Goal: Information Seeking & Learning: Learn about a topic

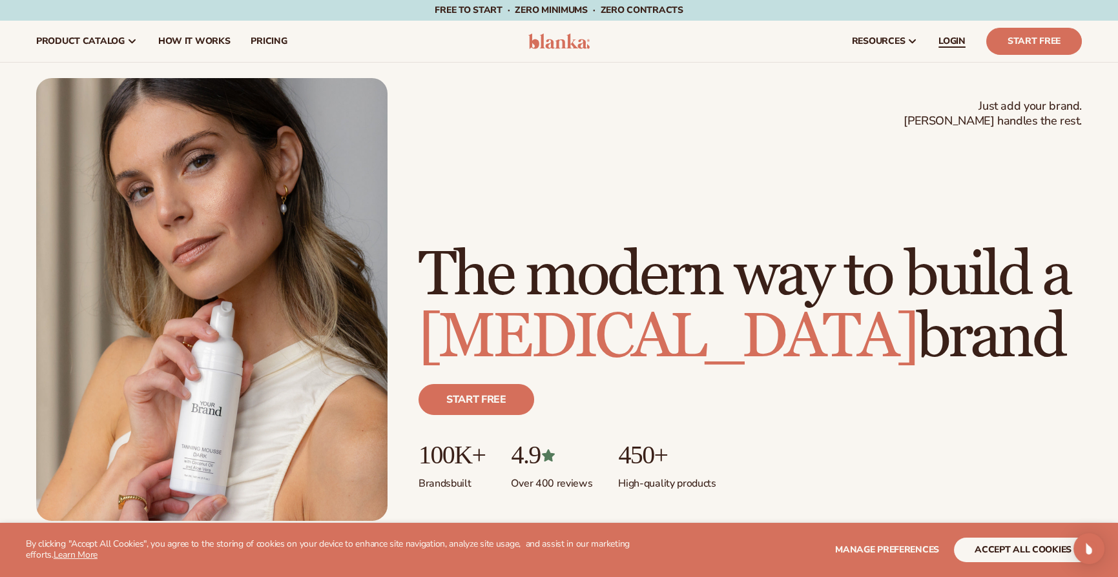
click at [956, 44] on span "LOGIN" at bounding box center [951, 41] width 27 height 10
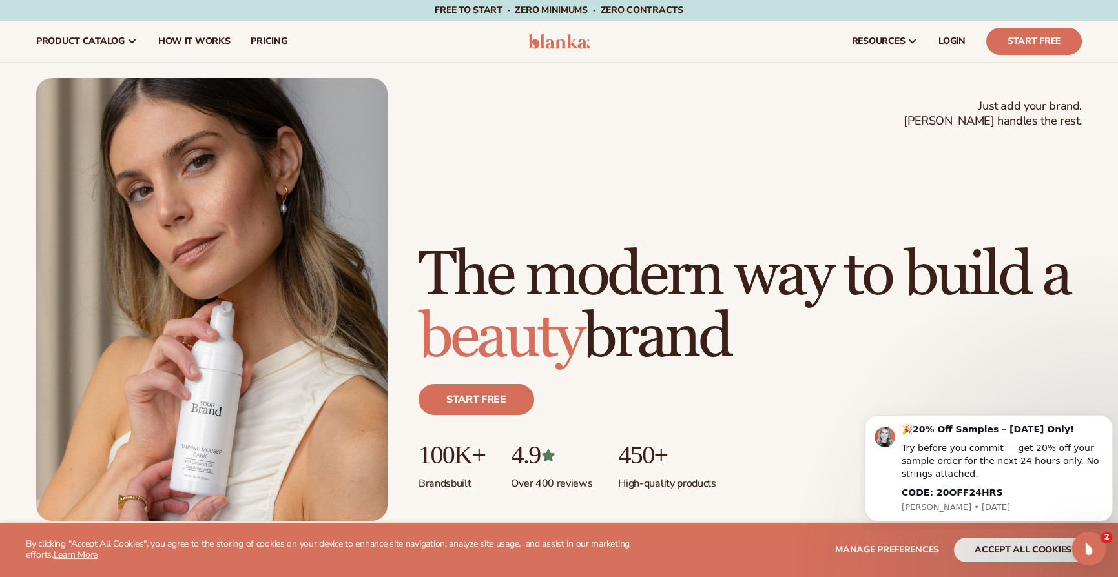
click at [1082, 549] on icon "Open Intercom Messenger" at bounding box center [1087, 547] width 21 height 21
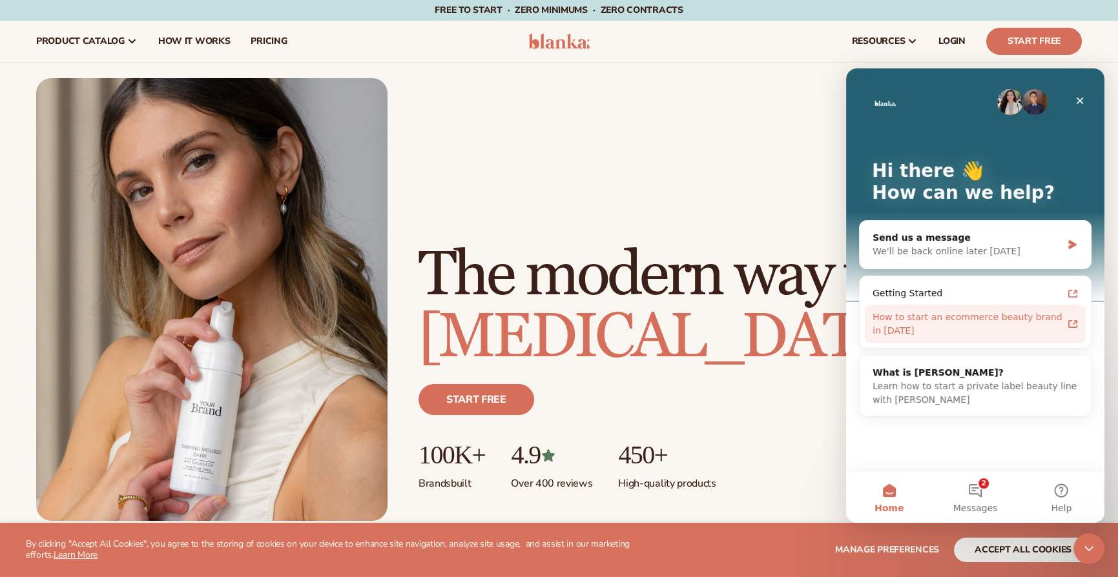
click at [947, 316] on div "How to start an ecommerce beauty brand in 2025" at bounding box center [968, 324] width 190 height 27
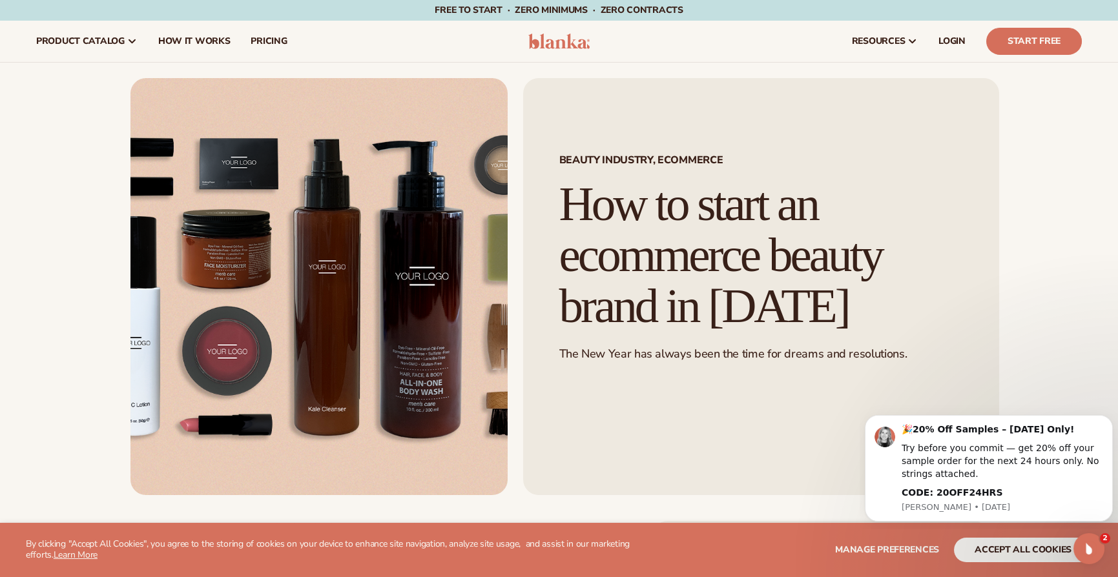
click at [348, 273] on img at bounding box center [318, 286] width 377 height 417
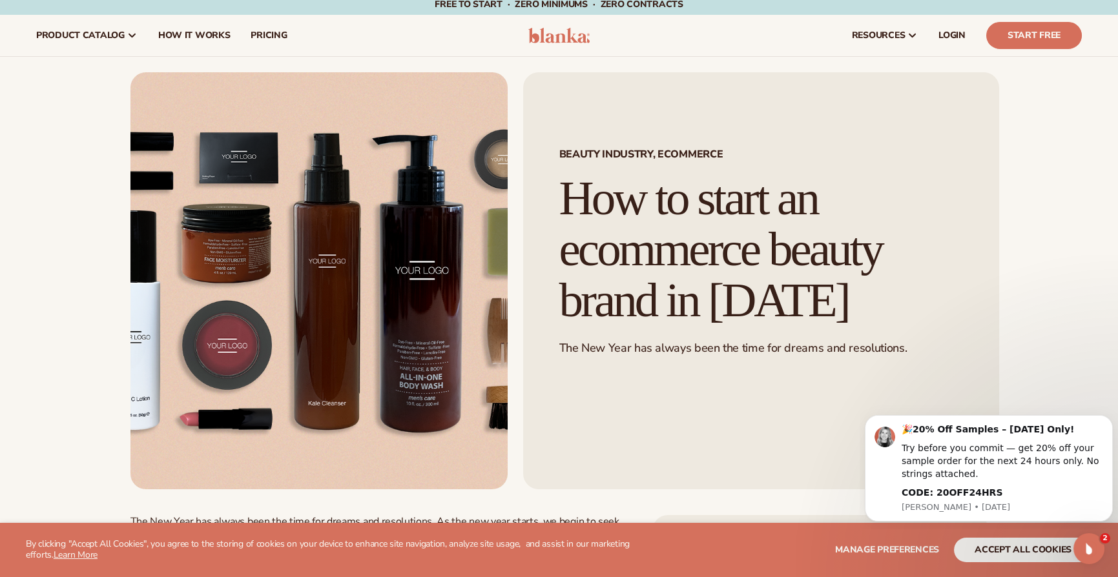
scroll to position [2, 0]
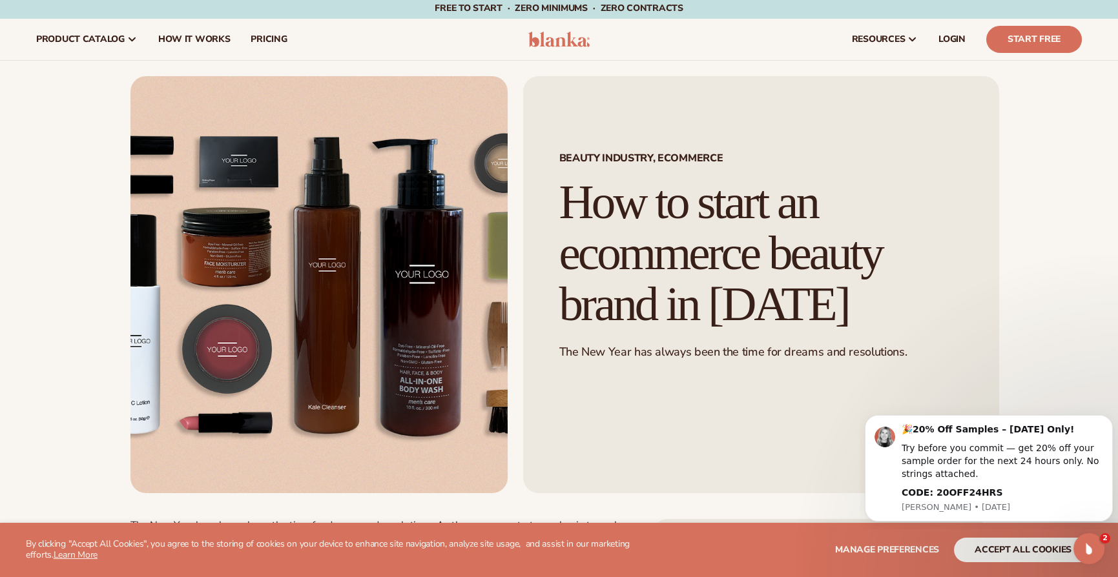
click at [729, 262] on h1 "How to start an ecommerce beauty brand in 2025" at bounding box center [761, 253] width 404 height 152
click at [646, 160] on span "BEAUTY INDUSTRY, ECOMMERCE" at bounding box center [761, 158] width 404 height 10
click at [648, 369] on div "BEAUTY INDUSTRY, ECOMMERCE How to start an ecommerce beauty brand in 2025 The N…" at bounding box center [761, 284] width 476 height 417
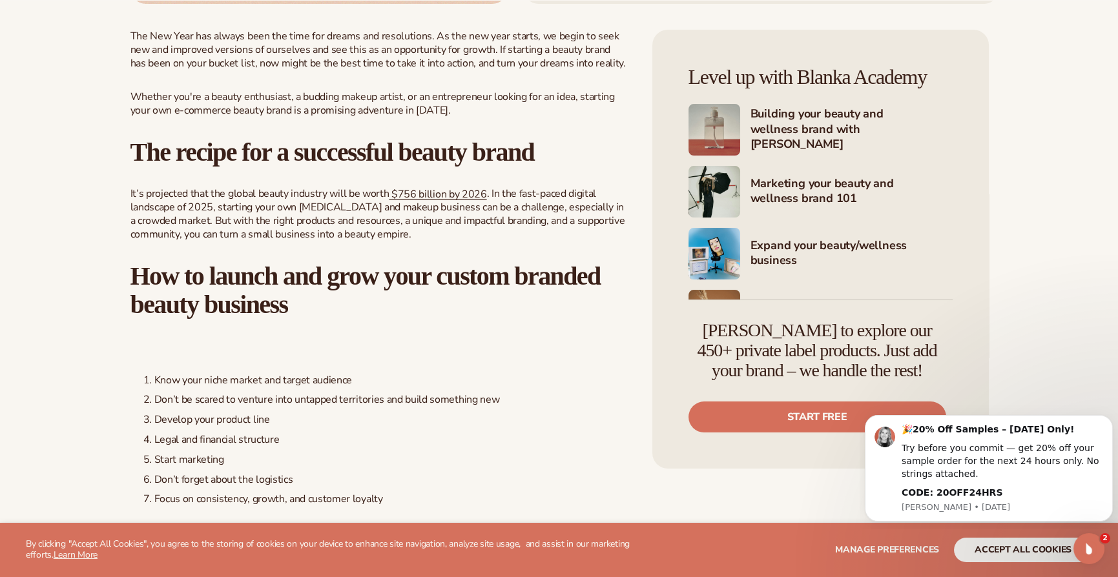
scroll to position [495, 0]
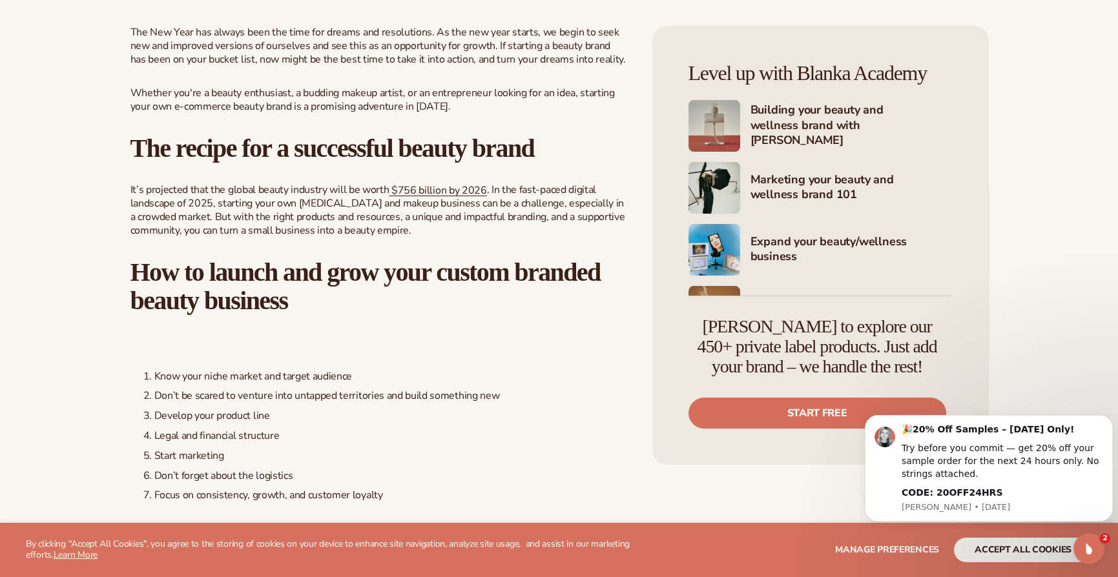
click at [779, 119] on h4 "Building your beauty and wellness brand with Blanka" at bounding box center [851, 126] width 202 height 47
